Goal: Task Accomplishment & Management: Use online tool/utility

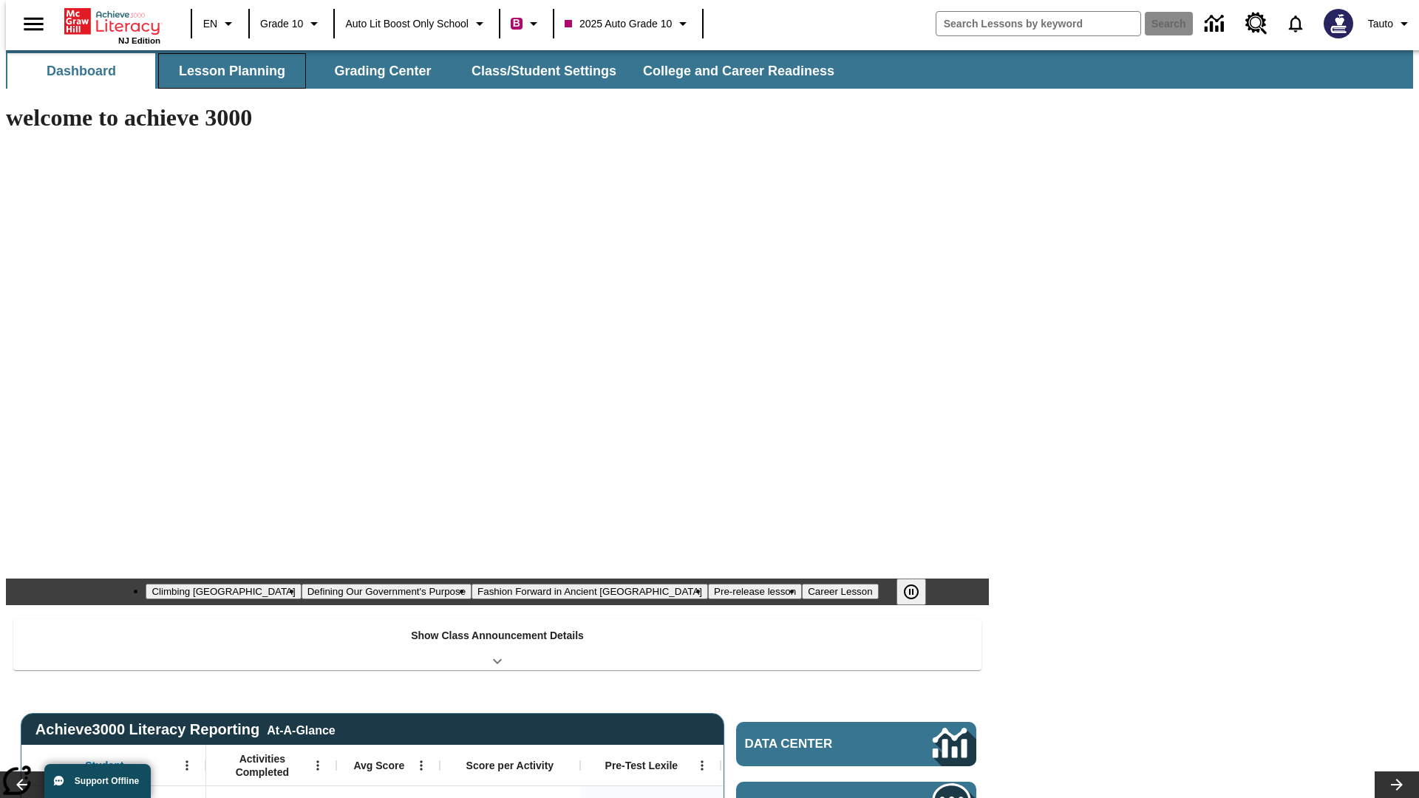
click at [226, 71] on button "Lesson Planning" at bounding box center [232, 70] width 148 height 35
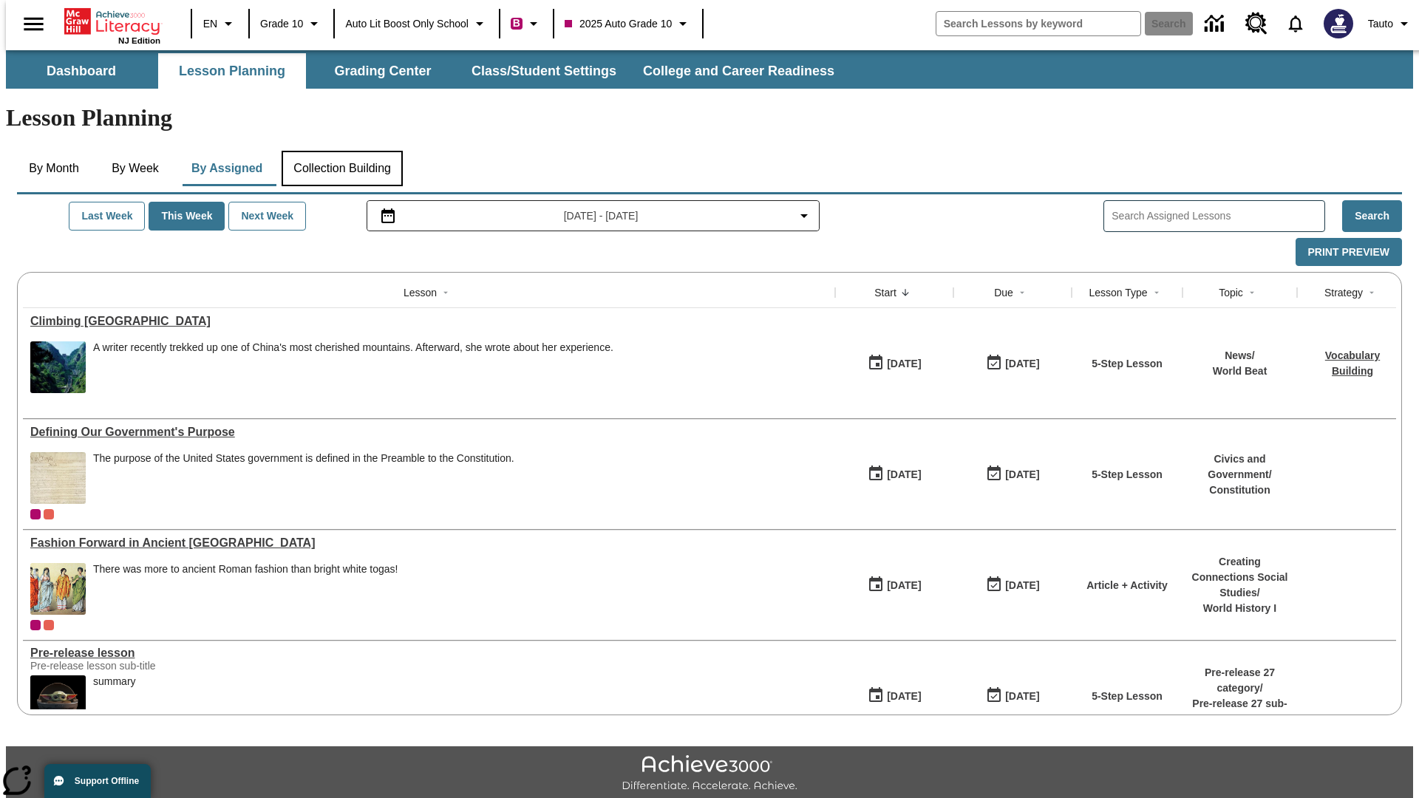
click at [341, 151] on button "Collection Building" at bounding box center [342, 168] width 121 height 35
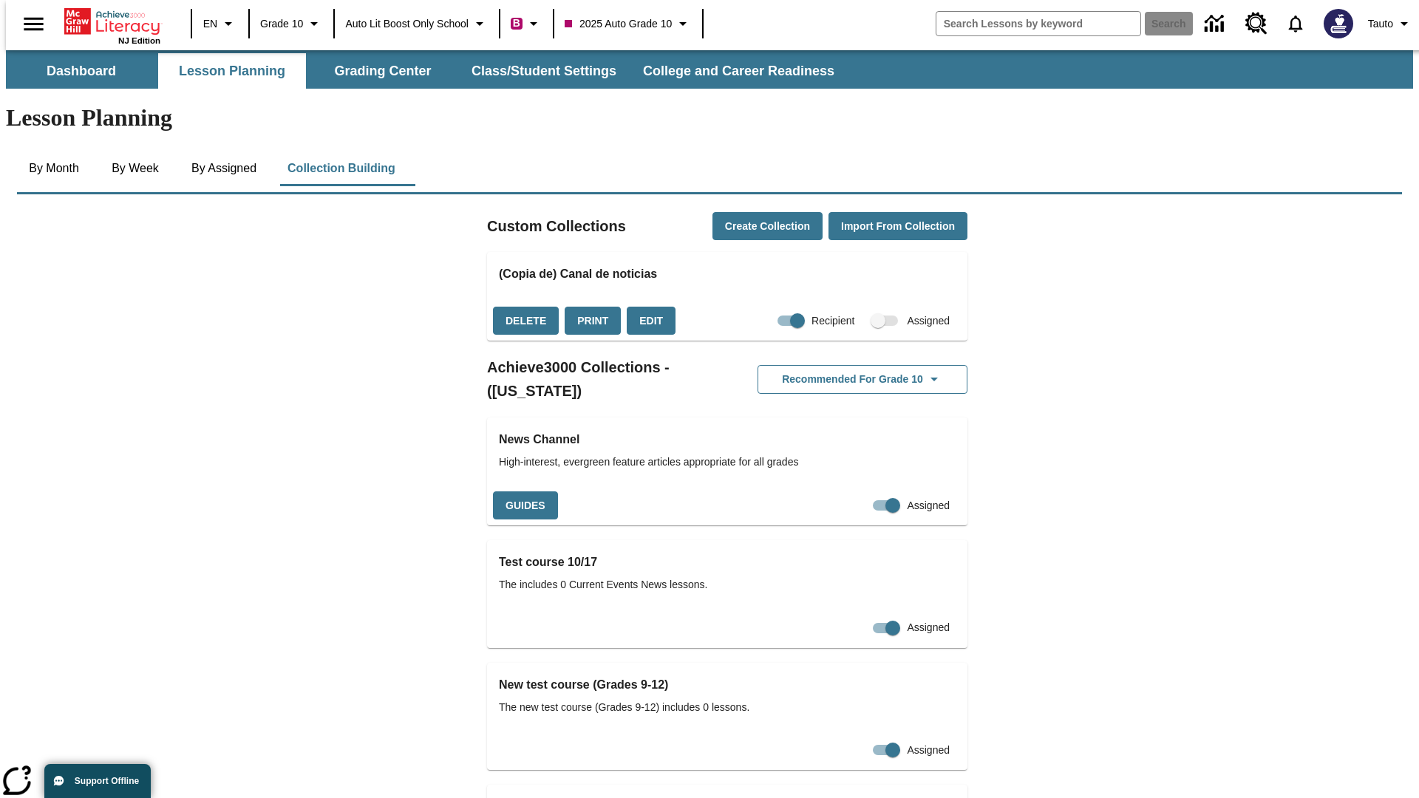
checkbox input "true"
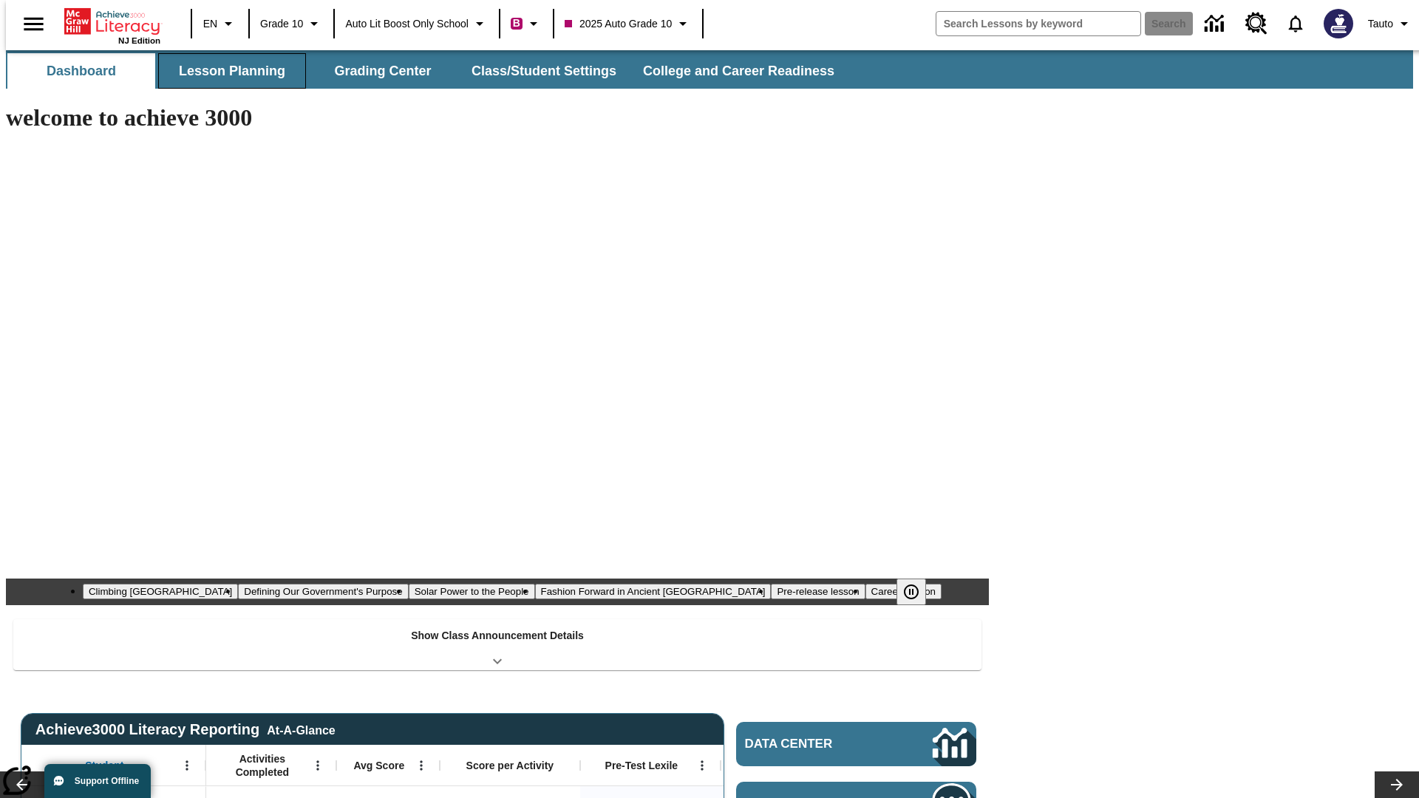
click at [226, 71] on button "Lesson Planning" at bounding box center [232, 70] width 148 height 35
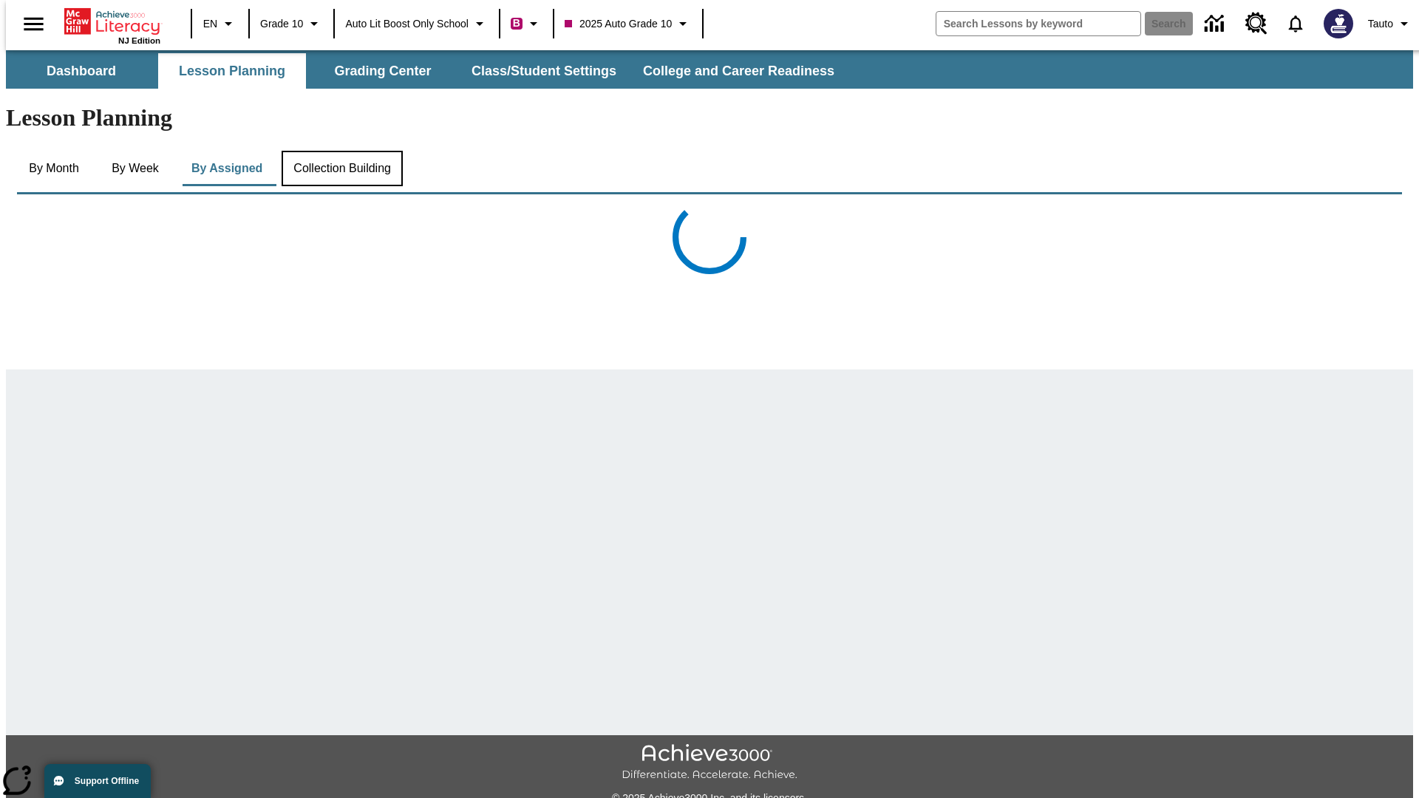
click at [341, 151] on button "Collection Building" at bounding box center [342, 168] width 121 height 35
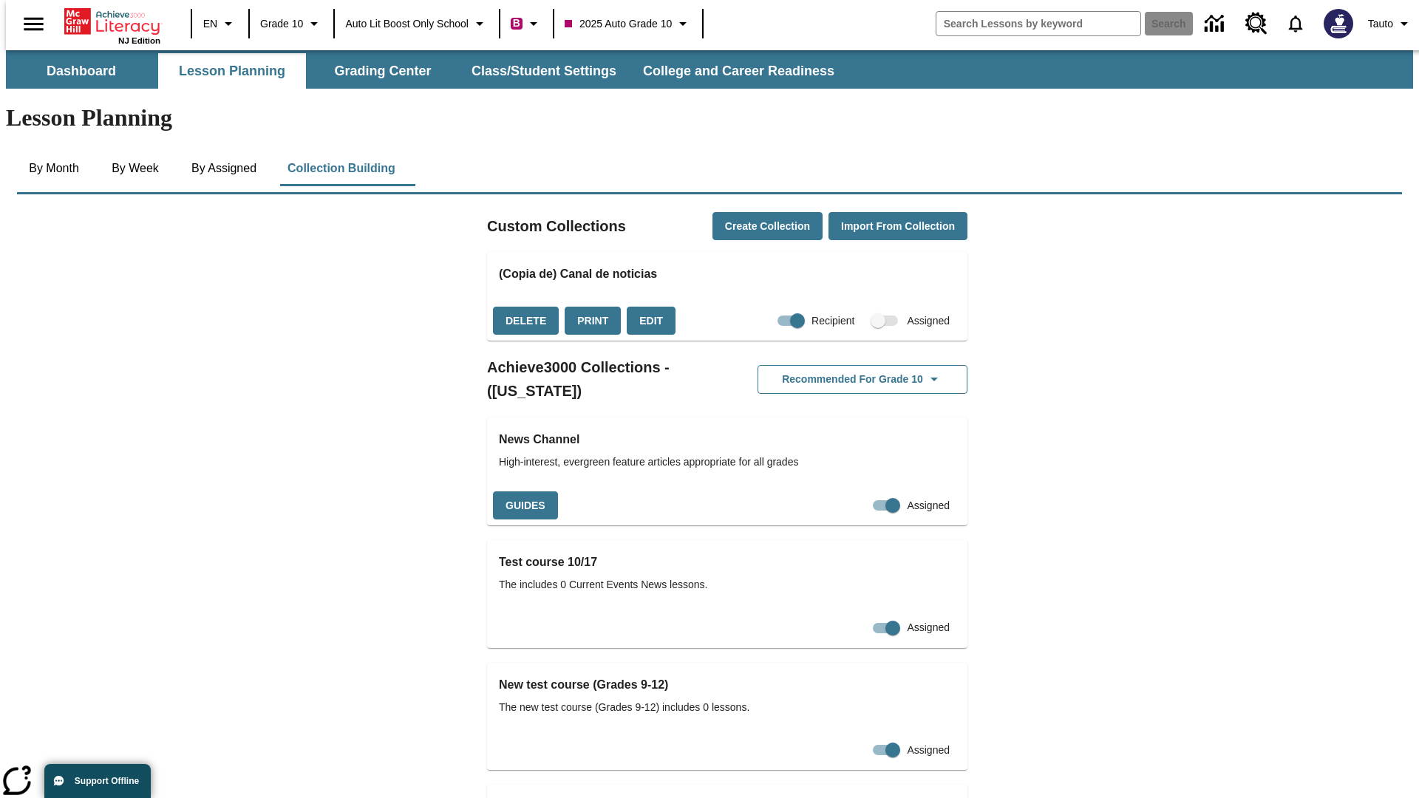
checkbox input "false"
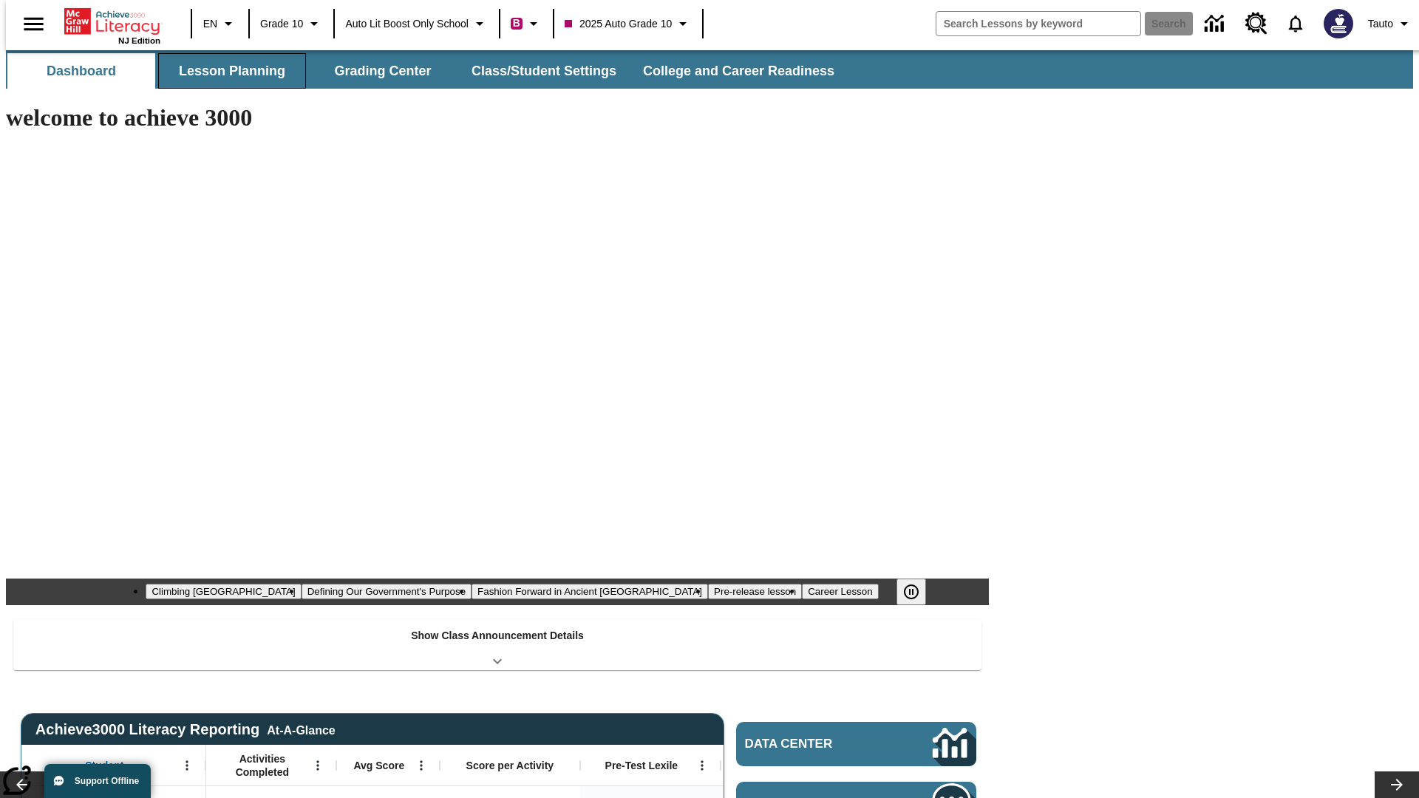
click at [226, 71] on button "Lesson Planning" at bounding box center [232, 70] width 148 height 35
